Goal: Find specific page/section: Find specific page/section

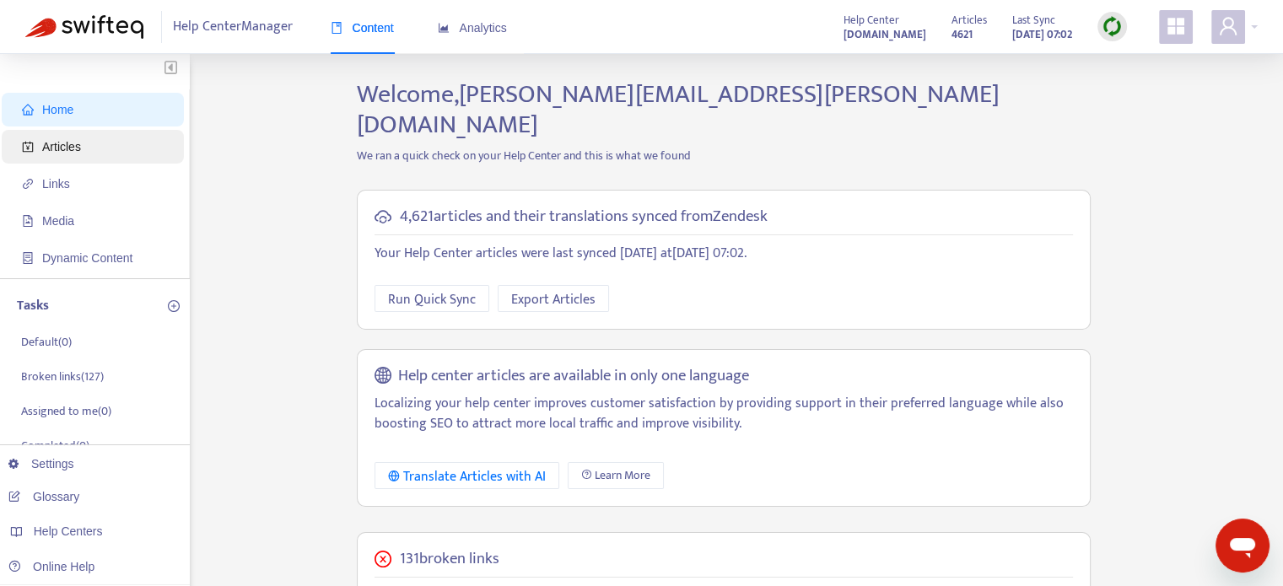
click at [73, 141] on span "Articles" at bounding box center [61, 147] width 39 height 14
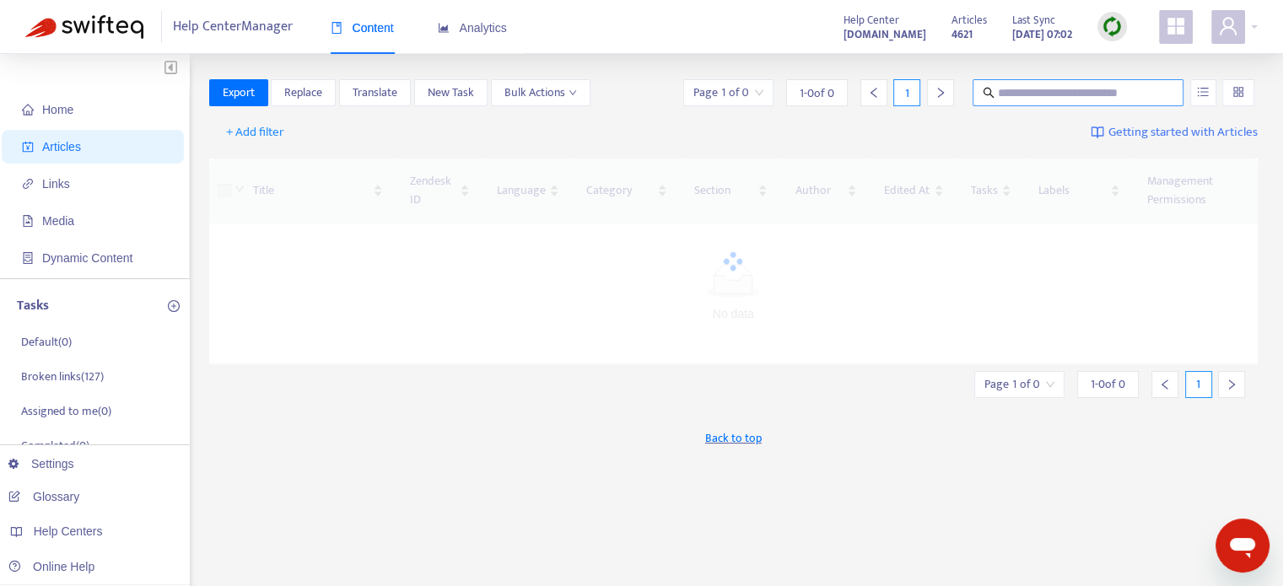
click at [1041, 97] on input "text" at bounding box center [1079, 93] width 162 height 19
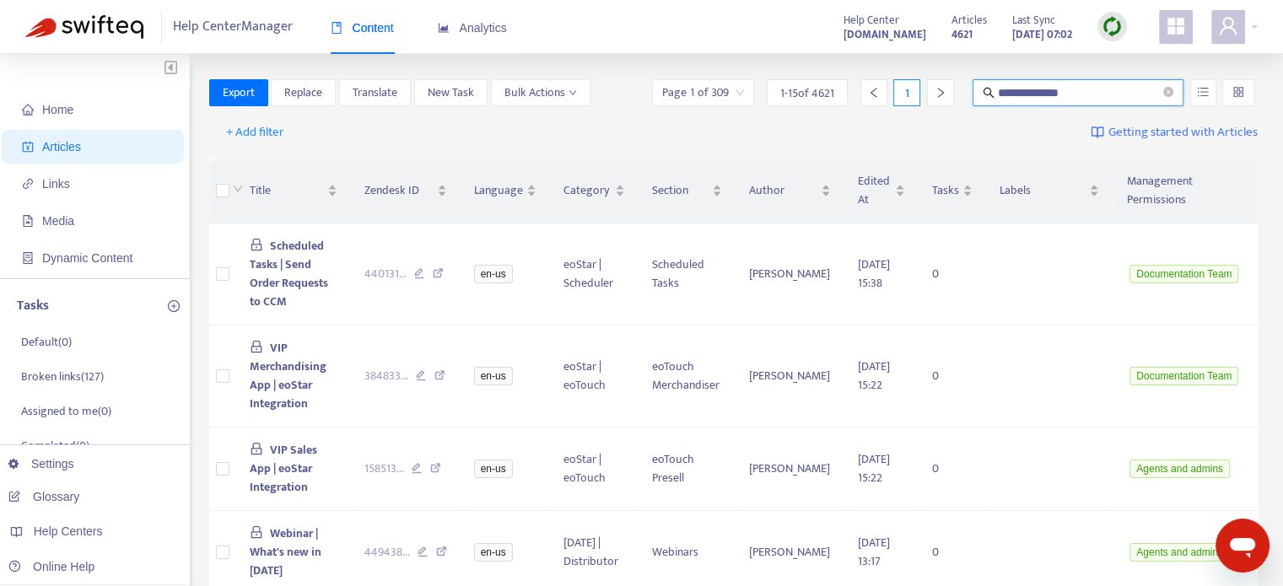
type input "**********"
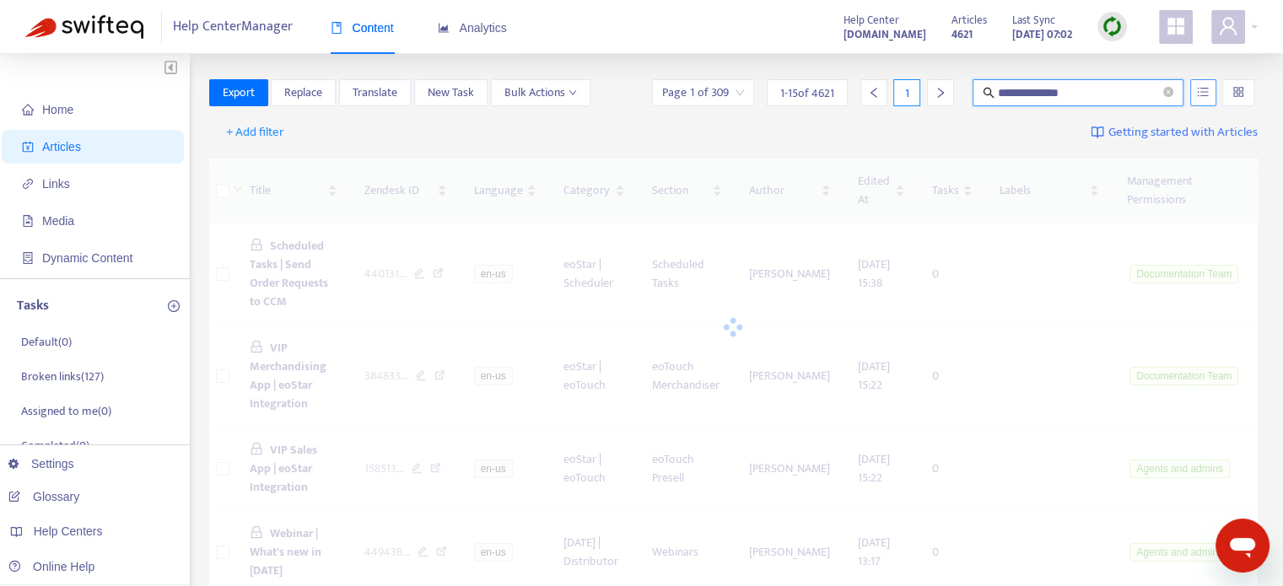
click at [1203, 95] on icon "unordered-list" at bounding box center [1203, 91] width 11 height 9
click at [1172, 143] on span "Match Exact Phrase" at bounding box center [1148, 150] width 110 height 19
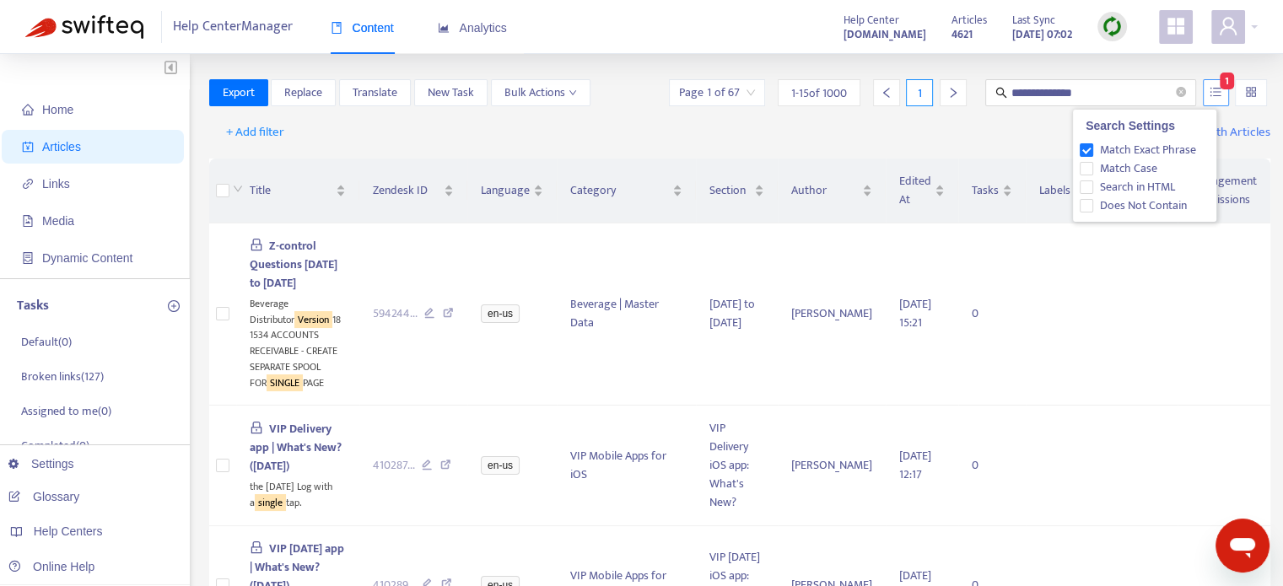
click at [1210, 97] on icon "unordered-list" at bounding box center [1216, 92] width 12 height 12
click at [1158, 161] on span "Match Case" at bounding box center [1128, 168] width 71 height 19
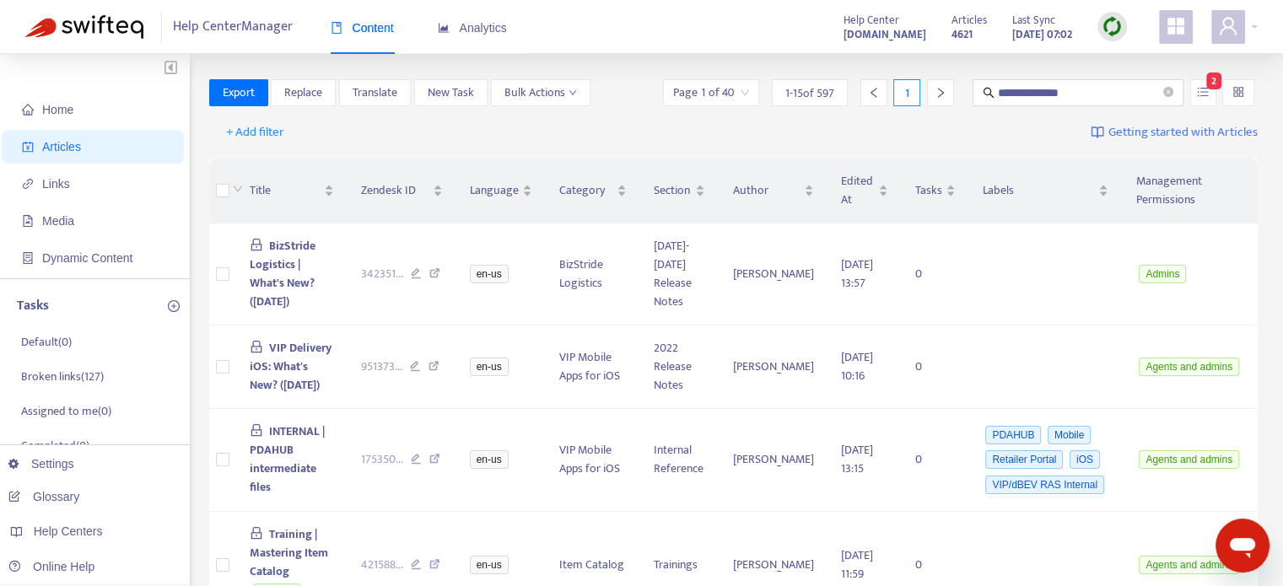
click at [732, 97] on input "search" at bounding box center [711, 92] width 76 height 25
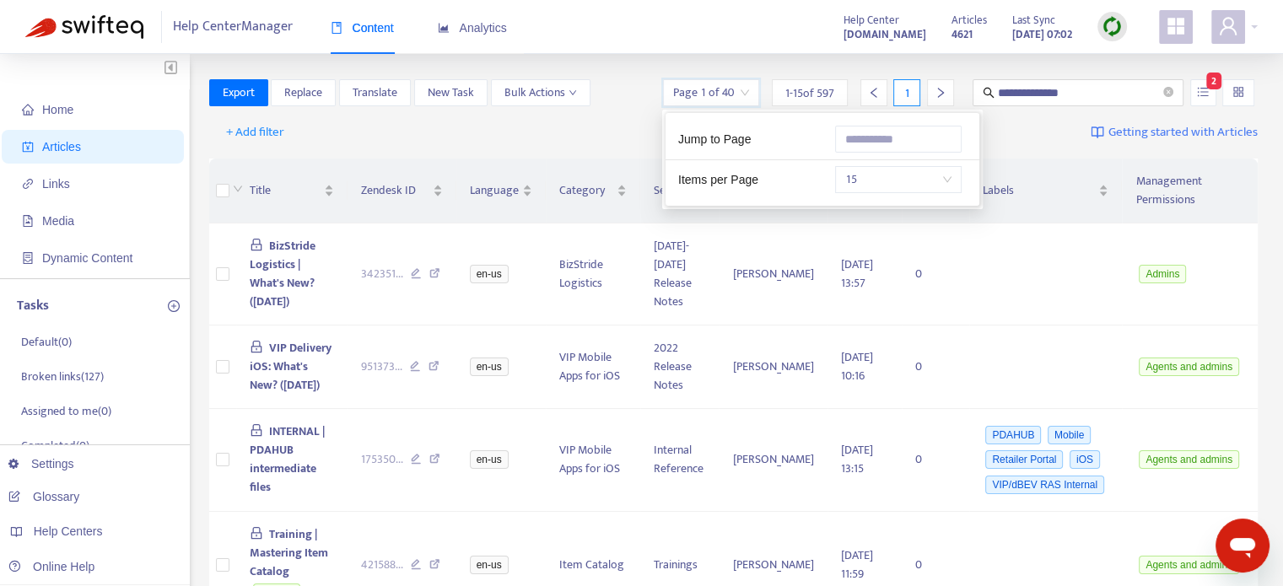
click at [874, 171] on span "15" at bounding box center [898, 179] width 106 height 25
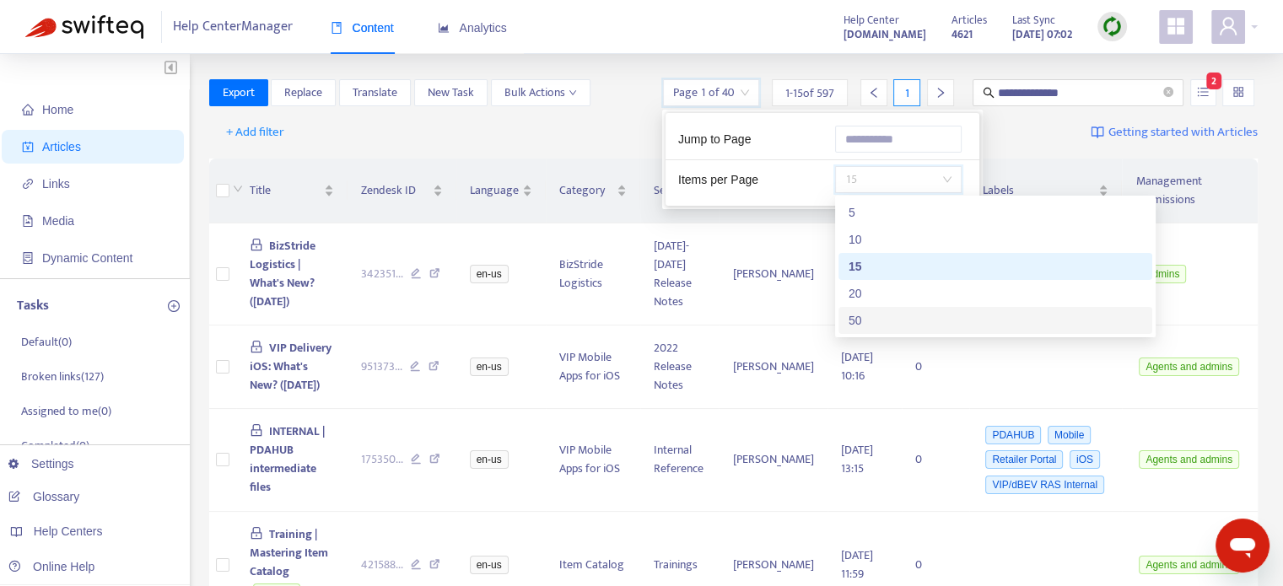
click at [887, 312] on div "50" at bounding box center [996, 320] width 294 height 19
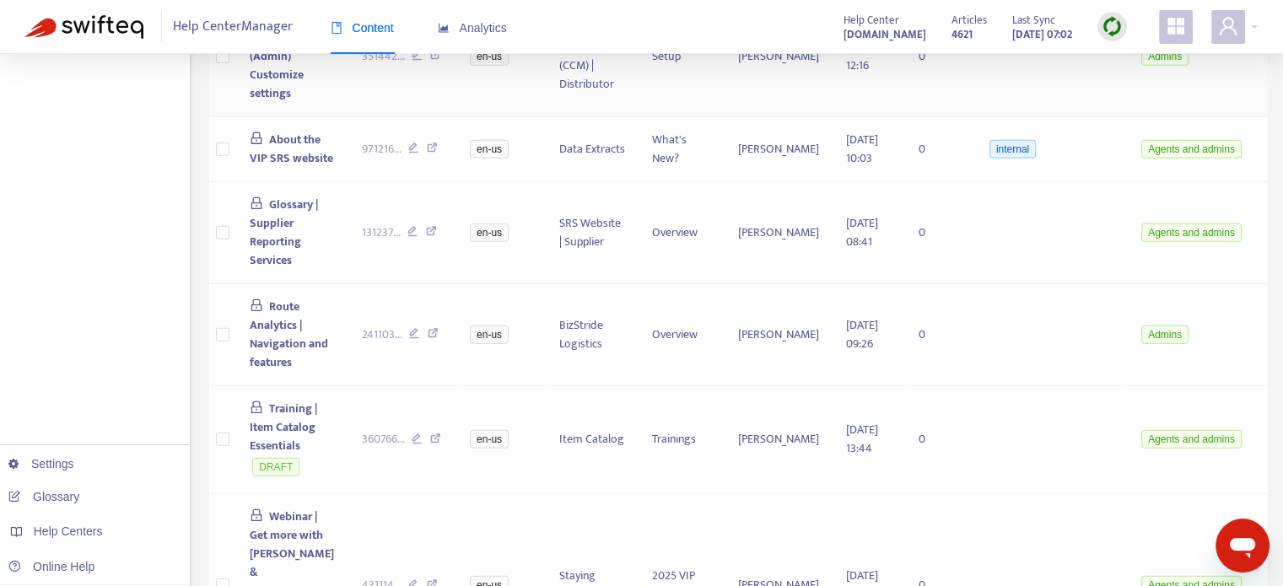
scroll to position [5141, 0]
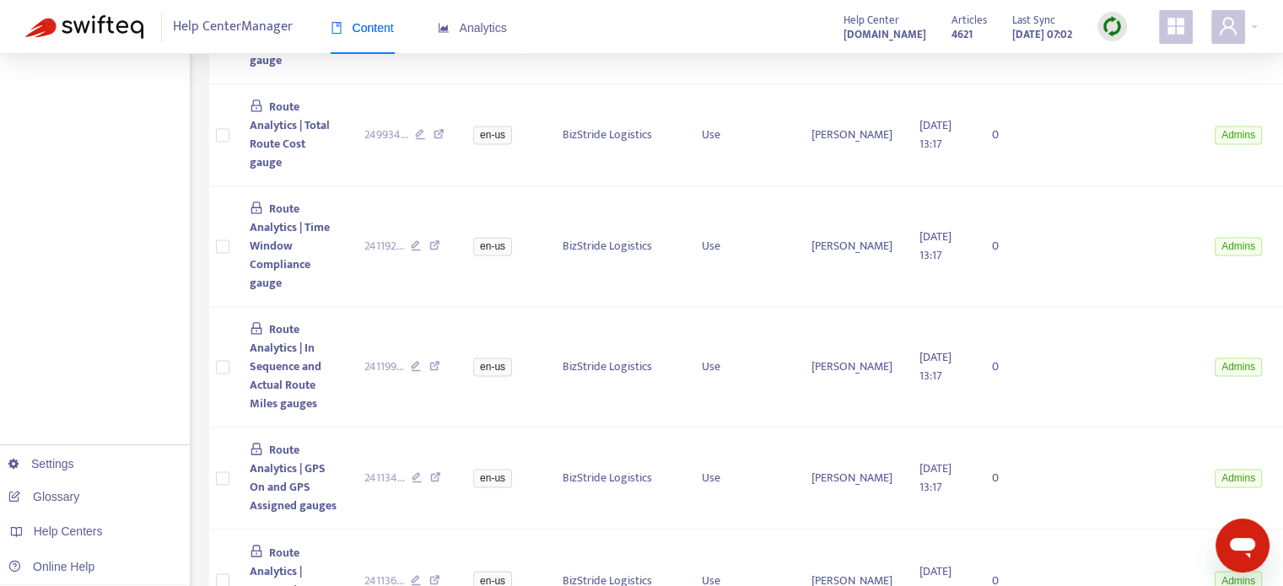
scroll to position [2862, 0]
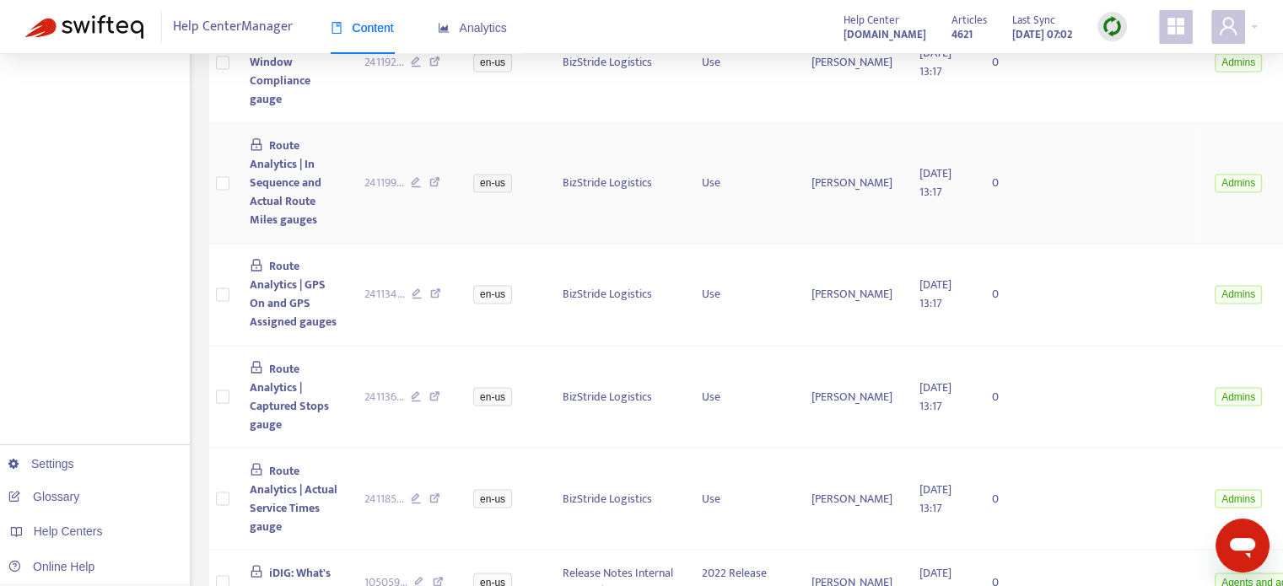
click at [437, 177] on icon at bounding box center [434, 184] width 11 height 15
